Goal: Navigation & Orientation: Find specific page/section

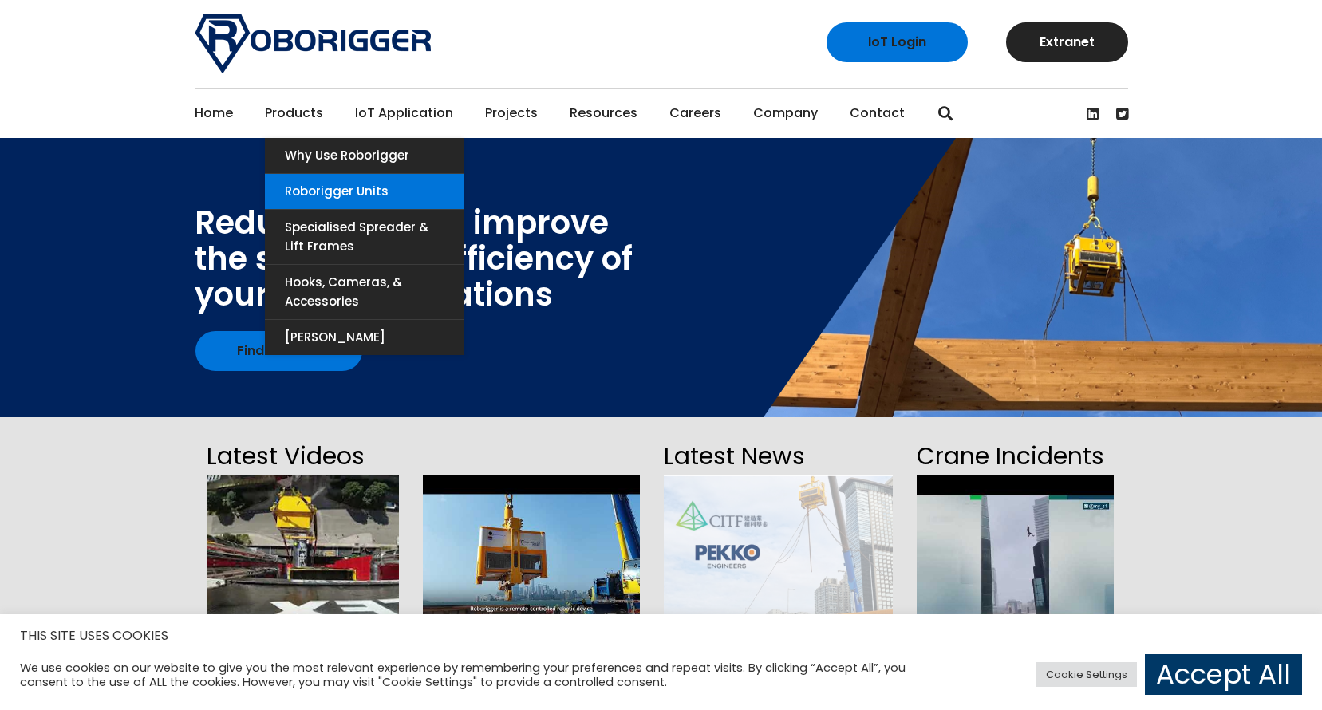
click at [324, 191] on link "Roborigger Units" at bounding box center [364, 191] width 199 height 35
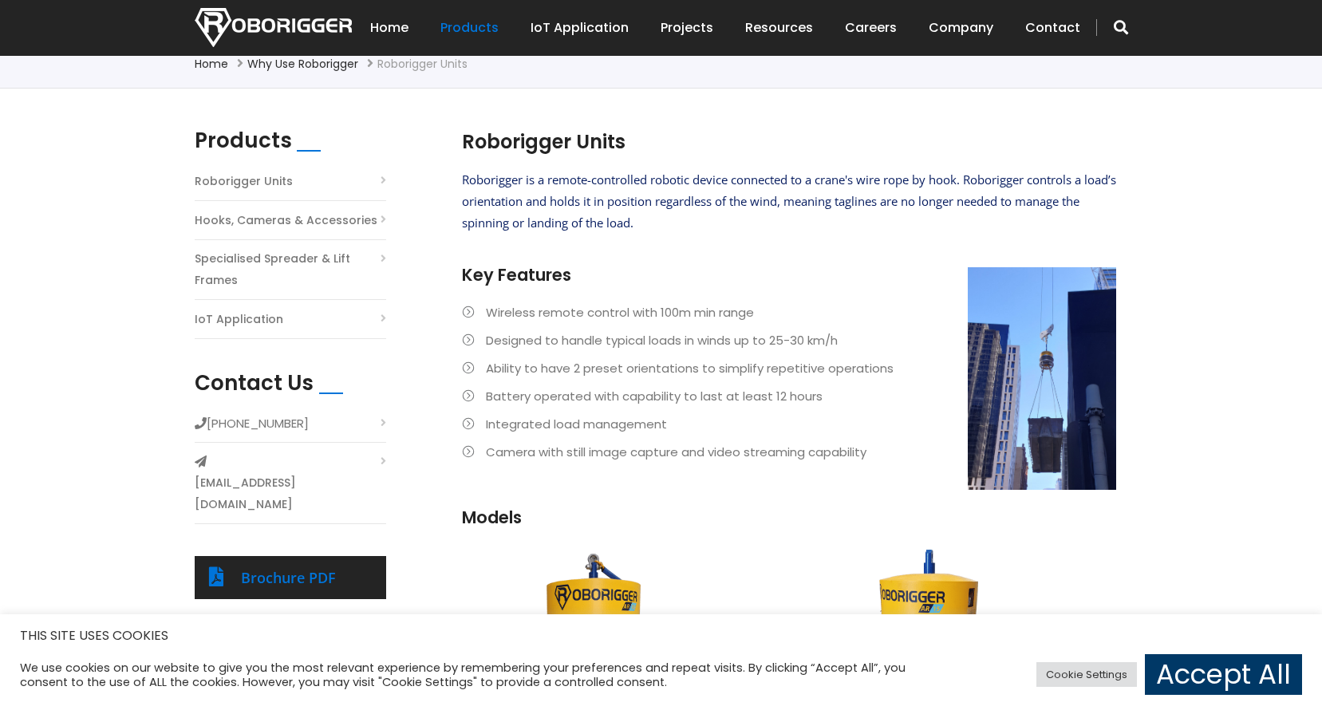
scroll to position [220, 0]
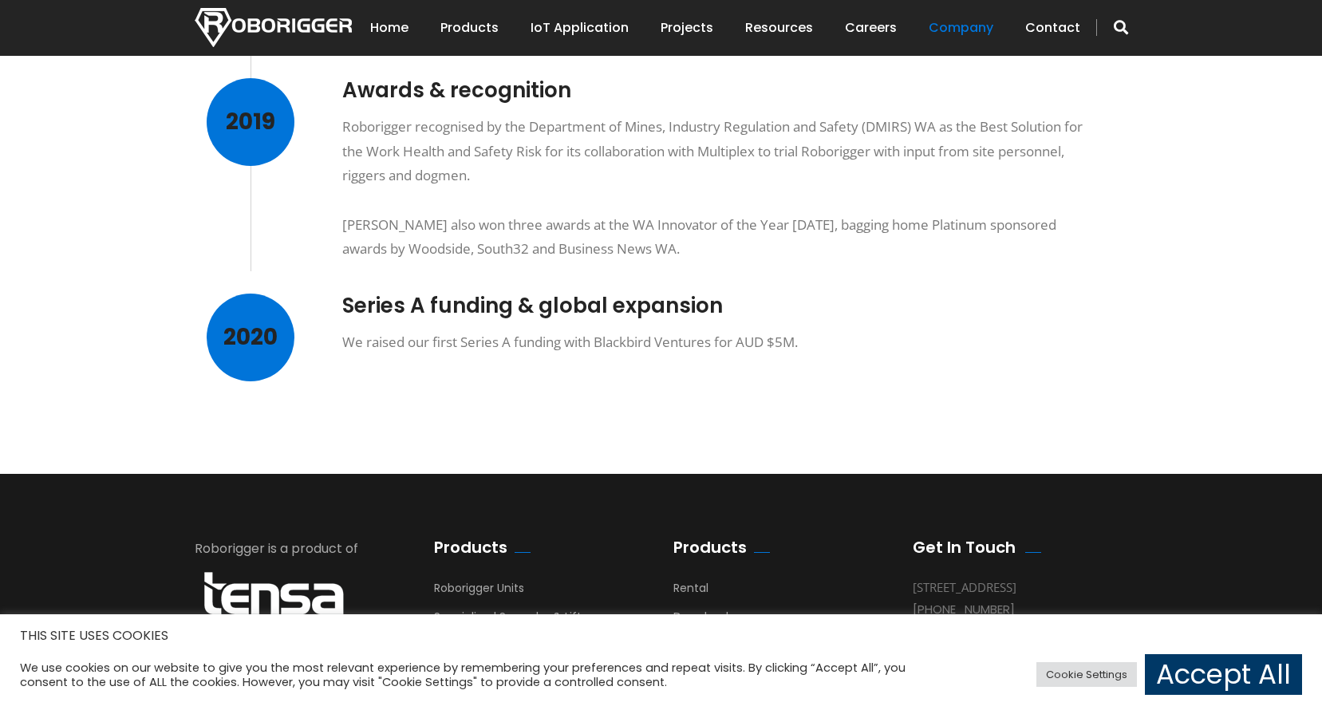
scroll to position [1277, 0]
